Goal: Task Accomplishment & Management: Complete application form

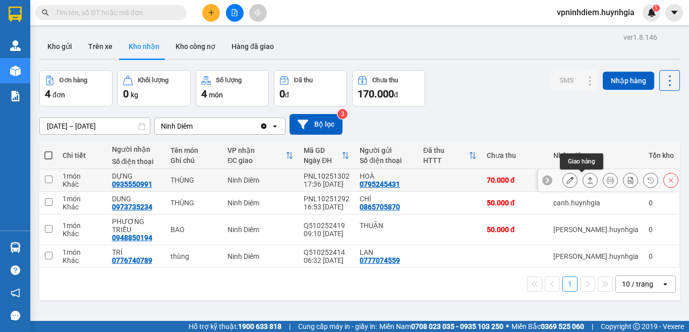
click at [587, 180] on icon at bounding box center [590, 180] width 7 height 7
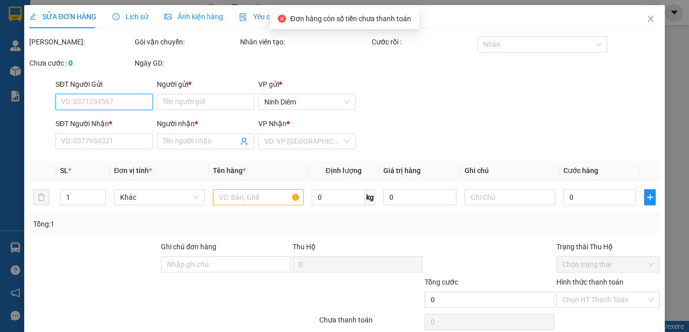
type input "0795245431"
type input "HOÀ"
type input "0935550991"
type input "DỰNG"
type input "70.000"
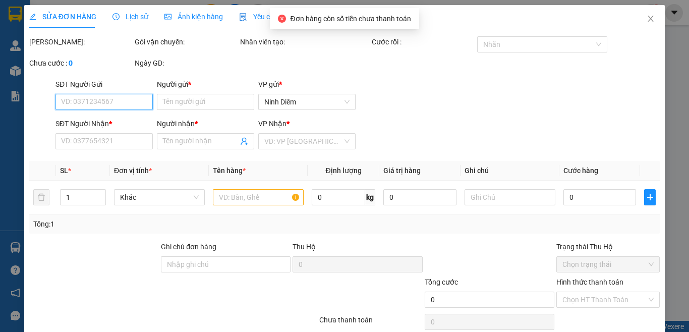
type input "70.000"
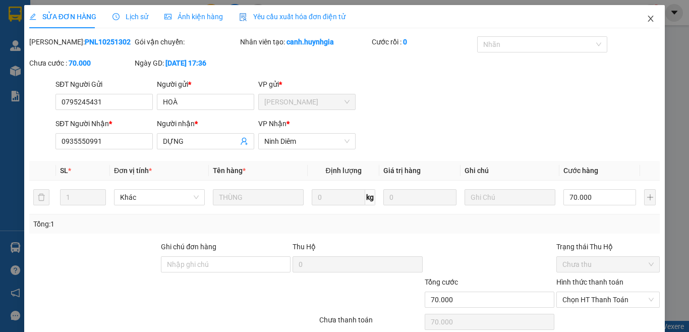
click at [647, 20] on icon "close" at bounding box center [651, 19] width 8 height 8
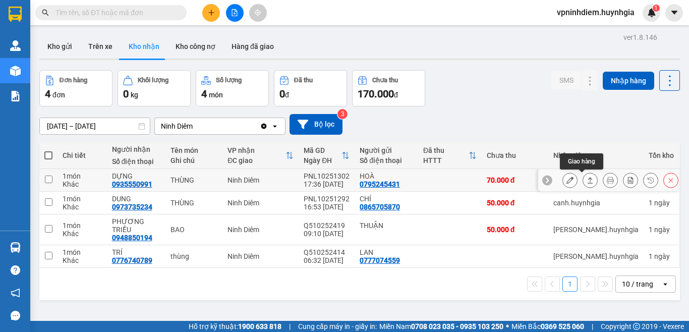
click at [587, 183] on icon at bounding box center [590, 180] width 7 height 7
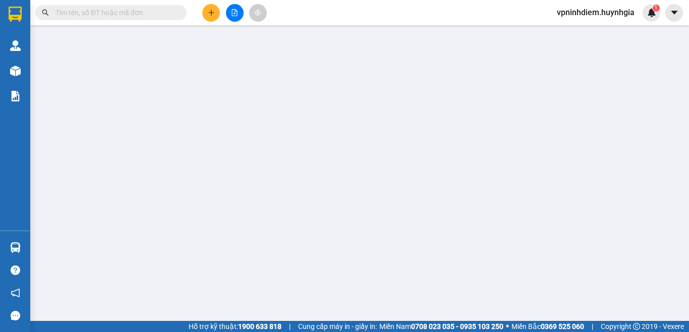
type input "0795245431"
type input "HOÀ"
type input "0935550991"
type input "DỰNG"
type input "70.000"
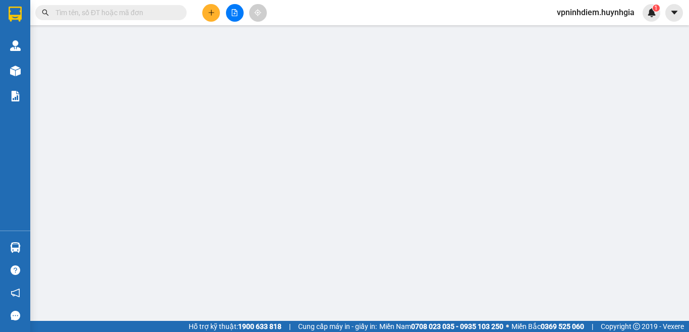
type input "70.000"
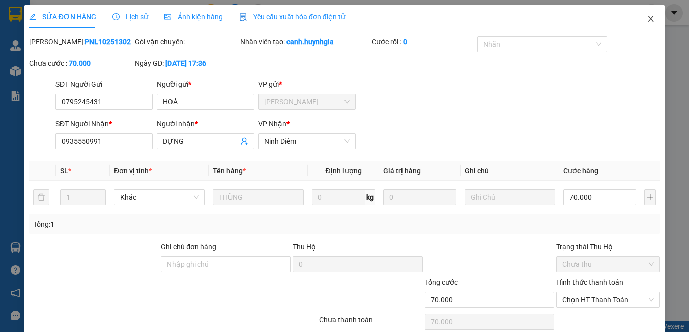
click at [647, 19] on icon "close" at bounding box center [651, 19] width 8 height 8
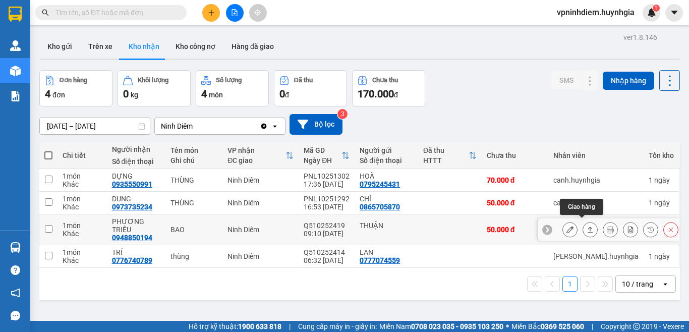
click at [587, 226] on icon at bounding box center [590, 229] width 7 height 7
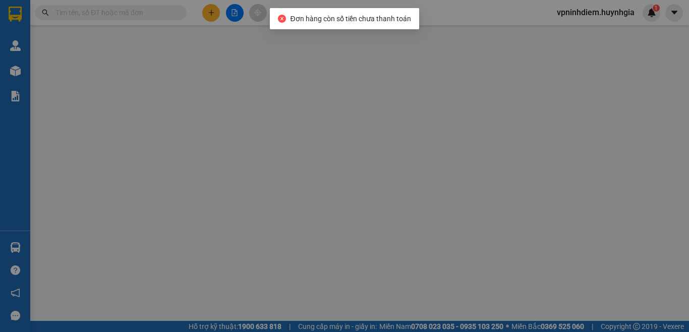
type input "THUẬN"
type input "0948850194"
type input "PHƯƠNG TRIỀU"
type input "50.000"
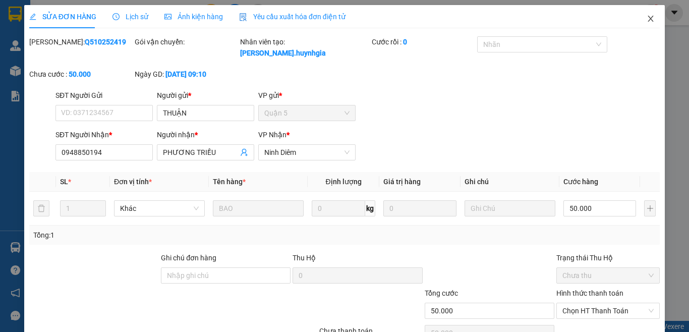
click at [647, 20] on icon "close" at bounding box center [651, 19] width 8 height 8
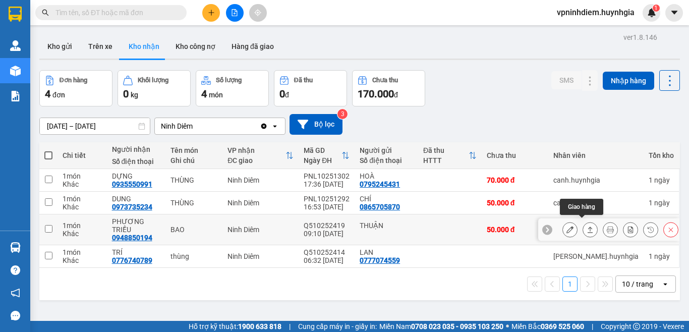
click at [587, 226] on icon at bounding box center [590, 229] width 7 height 7
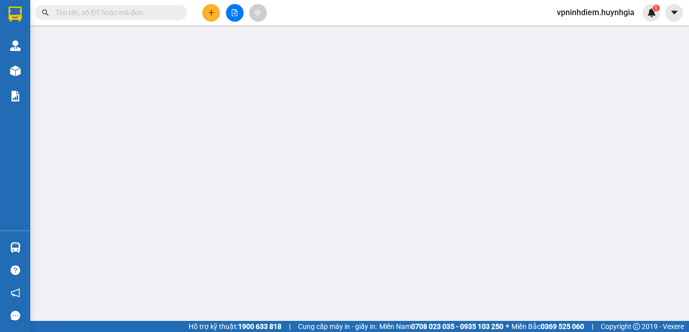
type input "THUẬN"
type input "0948850194"
type input "PHƯƠNG TRIỀU"
type input "50.000"
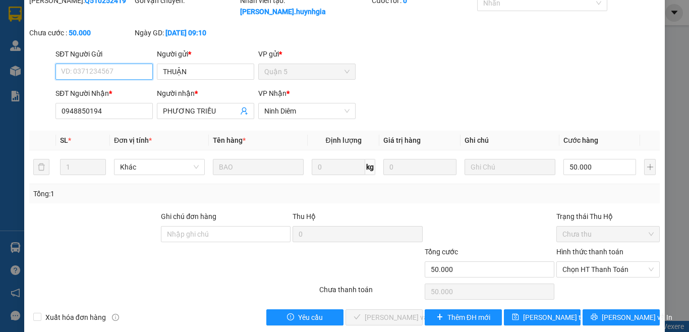
scroll to position [43, 0]
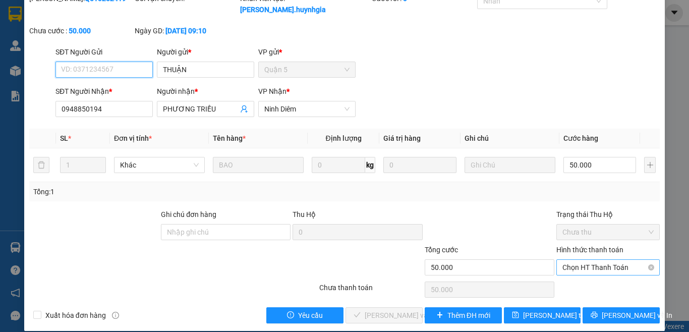
click at [585, 260] on span "Chọn HT Thanh Toán" at bounding box center [607, 267] width 91 height 15
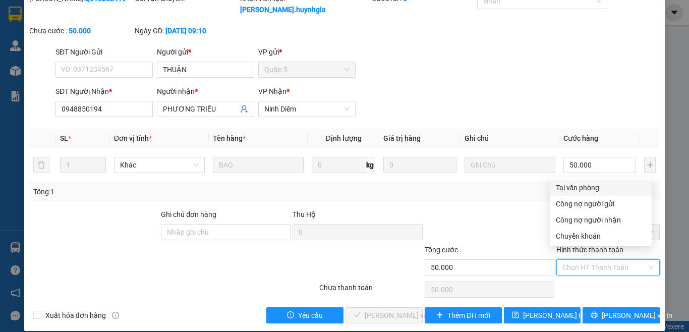
click at [582, 191] on div "Tại văn phòng" at bounding box center [601, 187] width 90 height 11
type input "0"
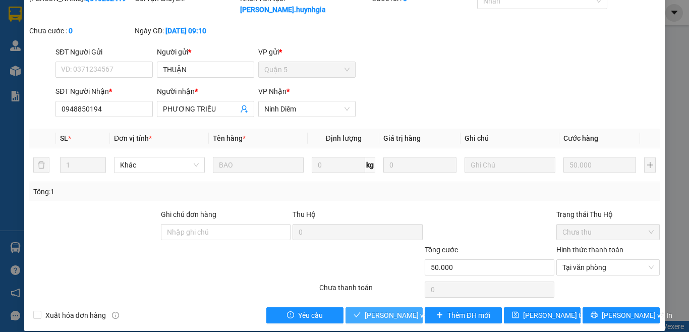
click at [368, 310] on span "[PERSON_NAME] và Giao hàng" at bounding box center [413, 315] width 97 height 11
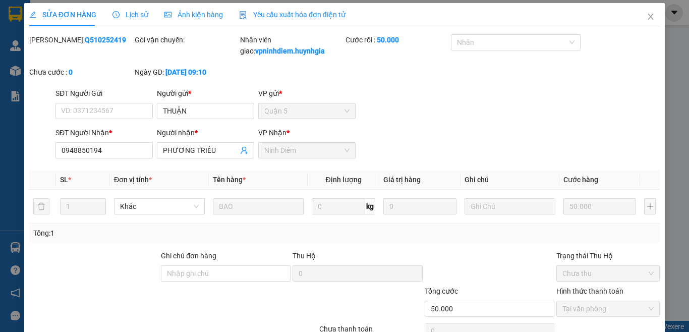
scroll to position [0, 0]
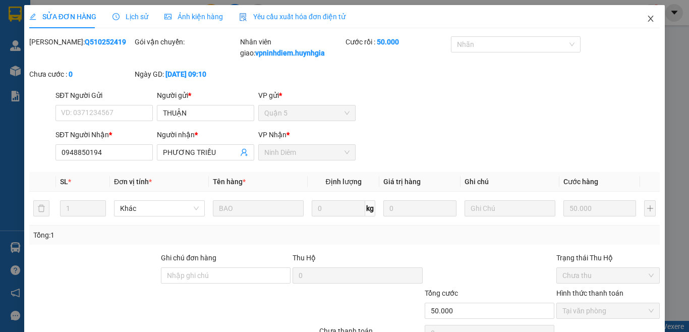
click at [647, 17] on icon "close" at bounding box center [651, 19] width 8 height 8
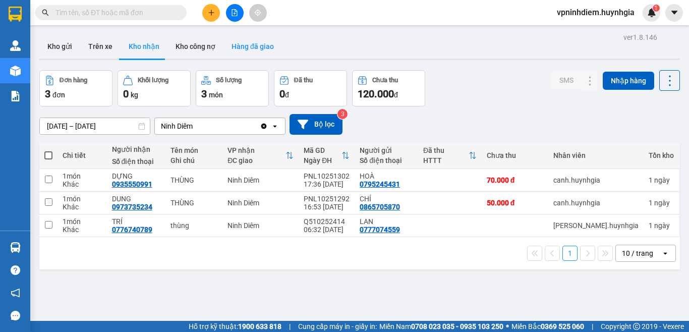
click at [259, 44] on button "Hàng đã giao" at bounding box center [252, 46] width 59 height 24
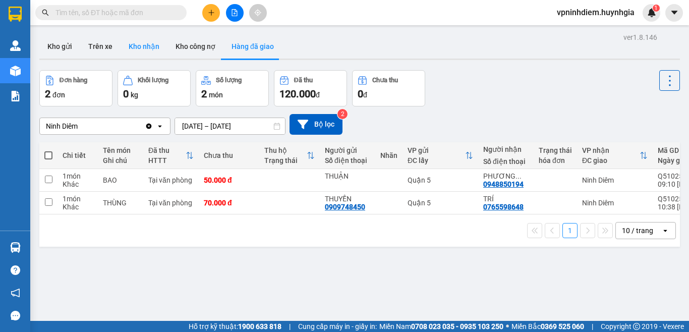
click at [133, 52] on button "Kho nhận" at bounding box center [144, 46] width 47 height 24
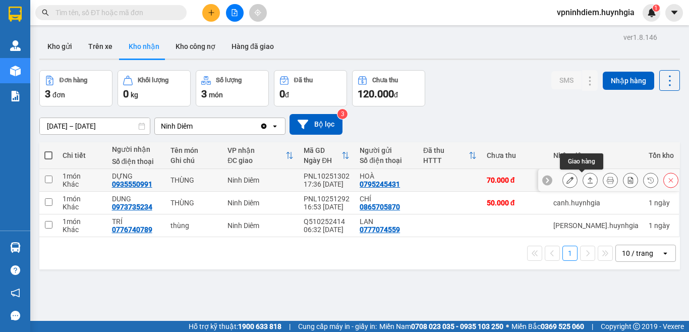
click at [587, 180] on icon at bounding box center [590, 180] width 7 height 7
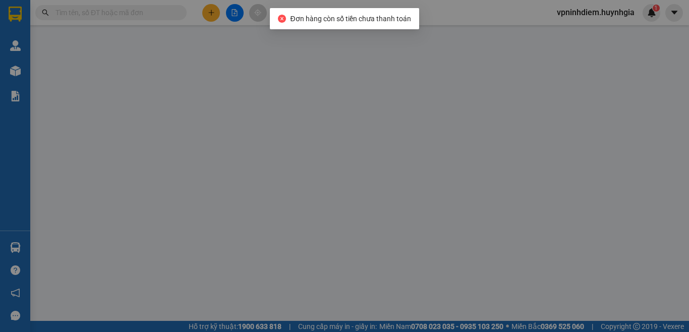
type input "0795245431"
type input "HOÀ"
type input "0935550991"
type input "DỰNG"
type input "70.000"
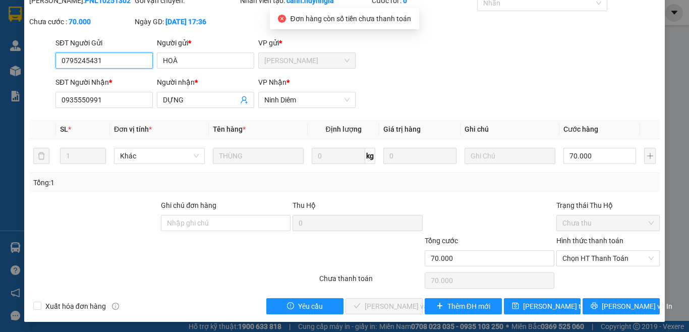
scroll to position [43, 0]
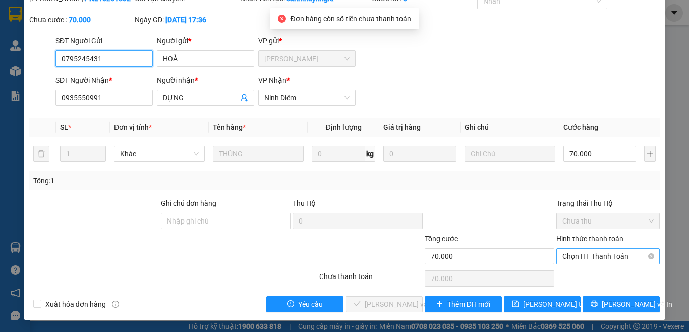
click at [587, 257] on span "Chọn HT Thanh Toán" at bounding box center [607, 256] width 91 height 15
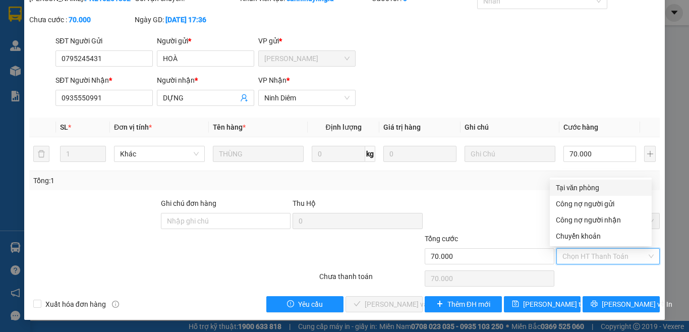
click at [592, 186] on div "Tại văn phòng" at bounding box center [601, 187] width 90 height 11
type input "0"
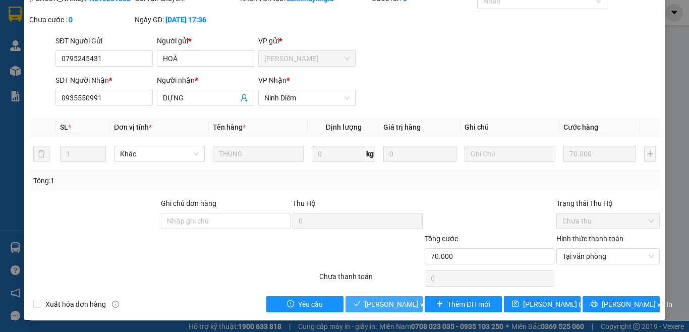
click at [389, 303] on span "[PERSON_NAME] và Giao hàng" at bounding box center [413, 304] width 97 height 11
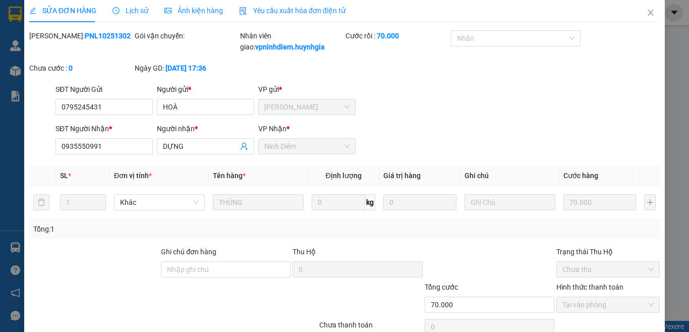
scroll to position [0, 0]
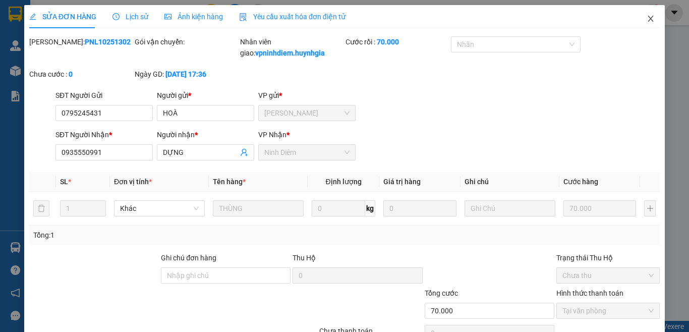
click at [647, 19] on icon "close" at bounding box center [651, 19] width 8 height 8
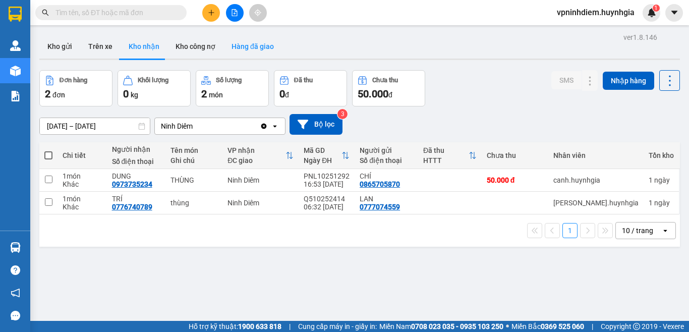
click at [271, 48] on button "Hàng đã giao" at bounding box center [252, 46] width 59 height 24
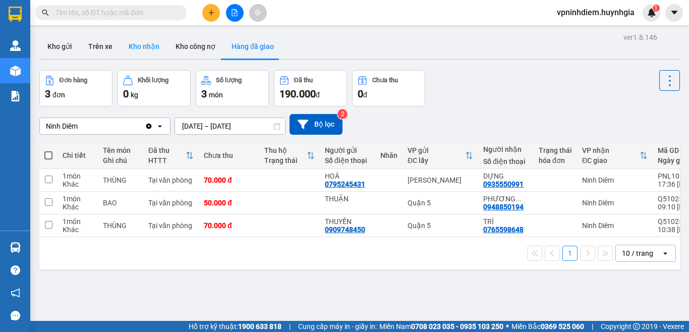
click at [157, 44] on button "Kho nhận" at bounding box center [144, 46] width 47 height 24
